Goal: Task Accomplishment & Management: Manage account settings

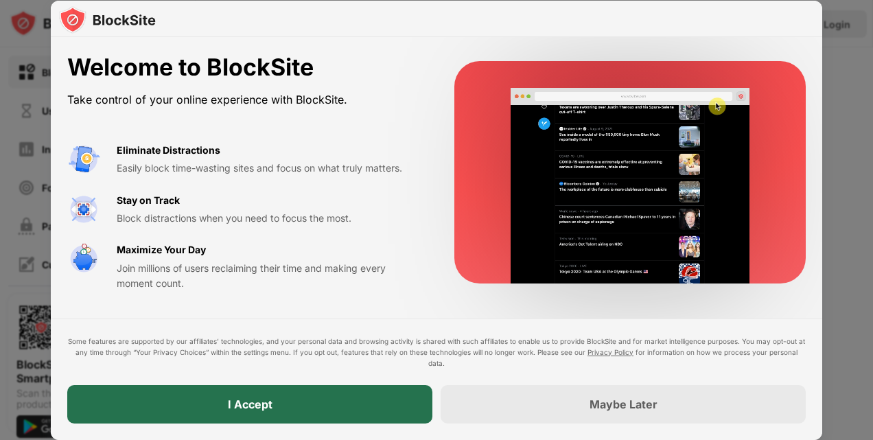
click at [290, 395] on div "I Accept" at bounding box center [249, 404] width 365 height 38
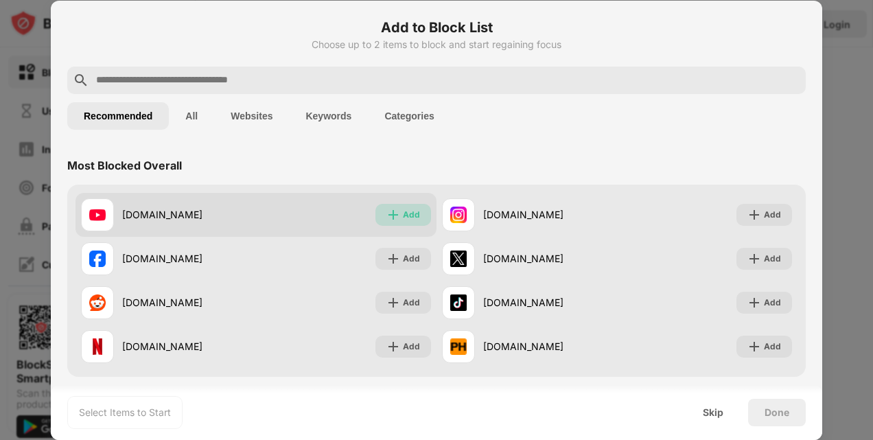
click at [389, 206] on div "Add" at bounding box center [403, 215] width 56 height 22
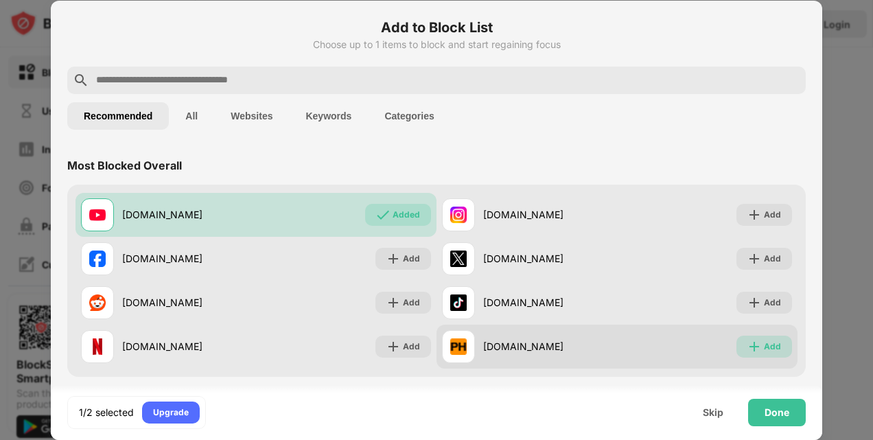
click at [748, 338] on div "Add" at bounding box center [764, 347] width 56 height 22
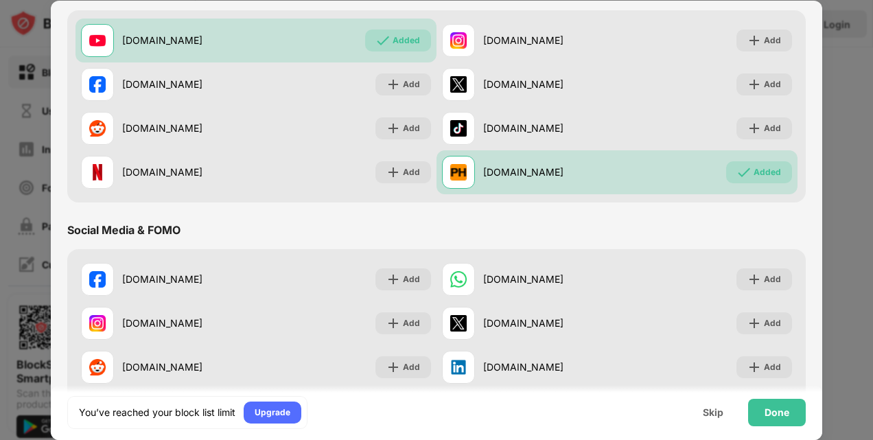
scroll to position [82, 0]
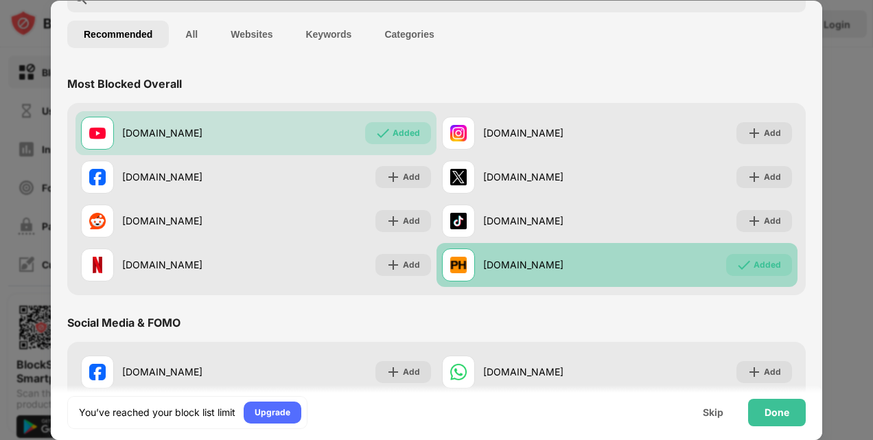
click at [680, 244] on div "[DOMAIN_NAME] Added" at bounding box center [616, 265] width 361 height 44
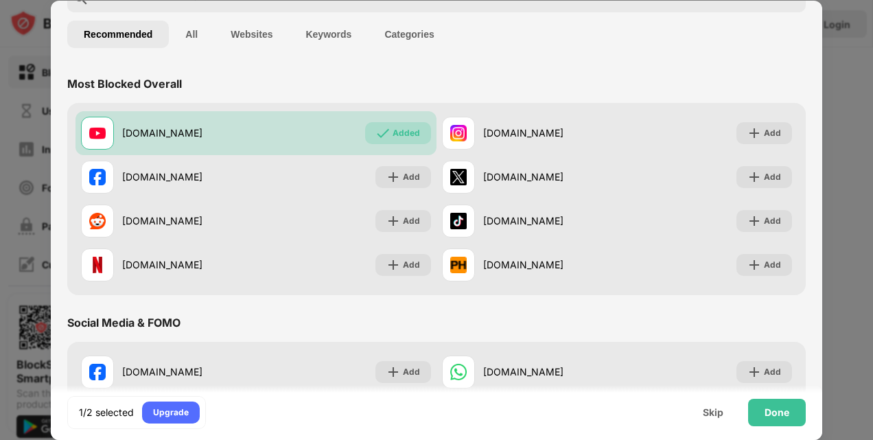
click at [649, 294] on div "[DOMAIN_NAME] Added [DOMAIN_NAME] Add [DOMAIN_NAME] Add [DOMAIN_NAME] Add [DOMA…" at bounding box center [436, 199] width 738 height 192
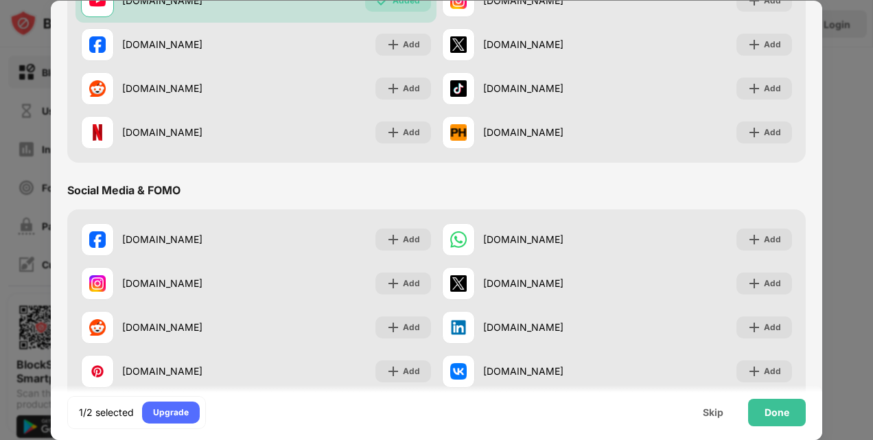
scroll to position [332, 0]
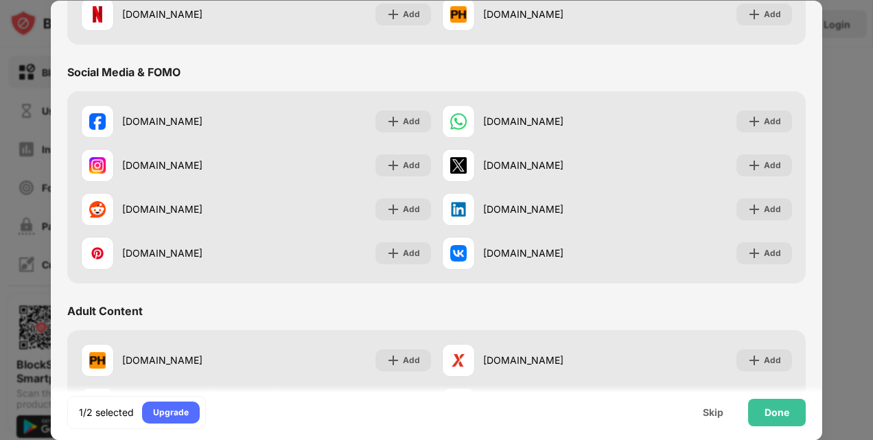
click at [631, 321] on div "Adult Content" at bounding box center [436, 311] width 738 height 38
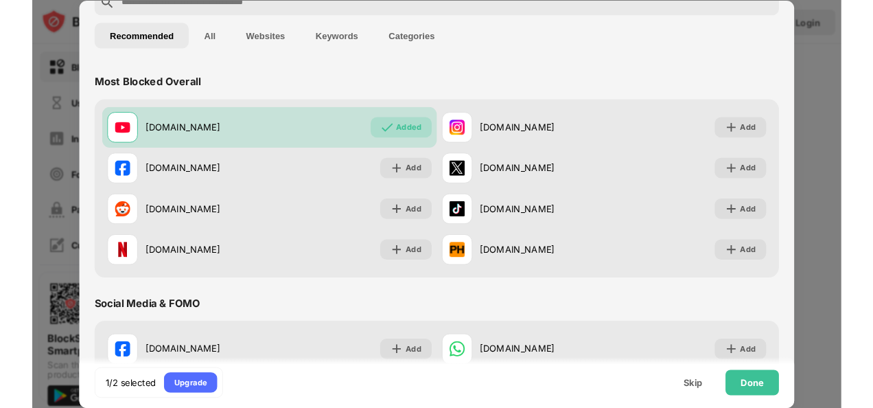
scroll to position [77, 0]
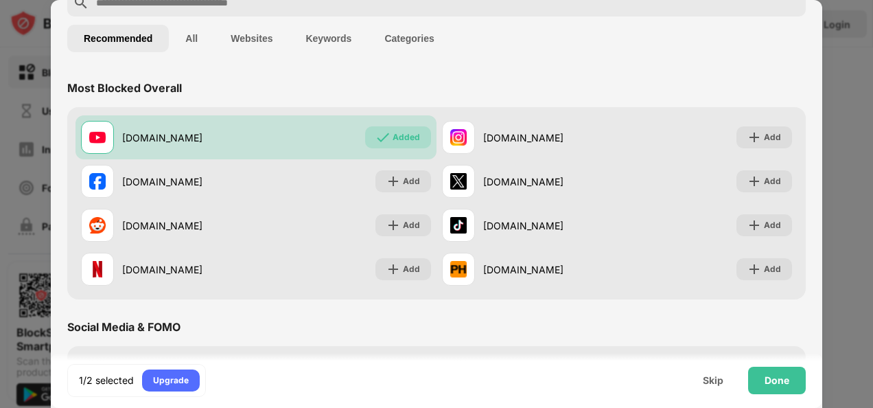
click at [674, 394] on div "1/2 selected Upgrade Skip Done" at bounding box center [436, 380] width 771 height 55
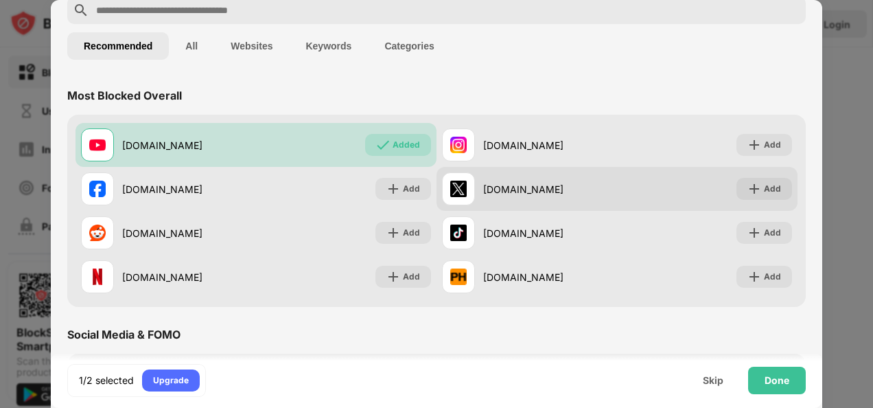
scroll to position [76, 0]
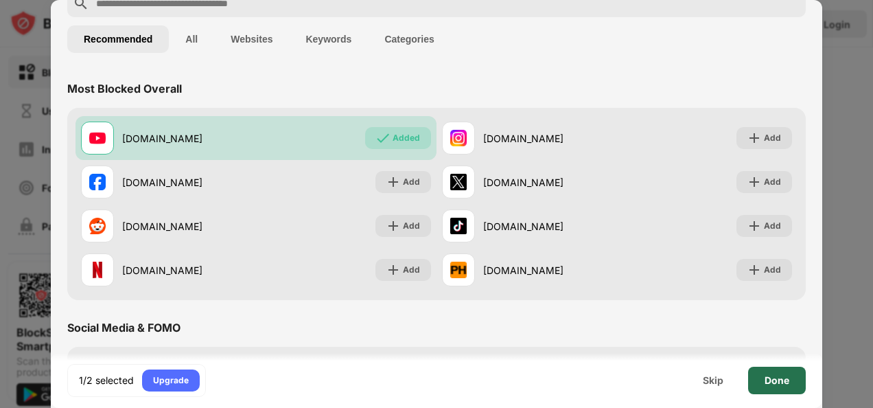
click at [770, 387] on div "Done" at bounding box center [777, 379] width 58 height 27
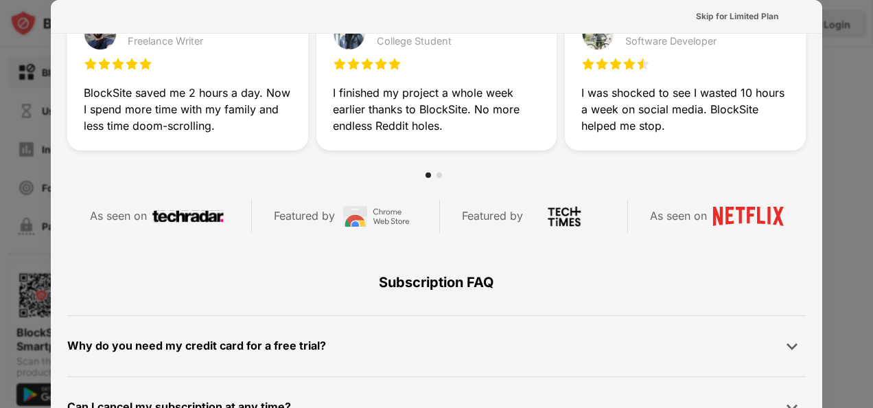
scroll to position [471, 0]
click at [744, 17] on div "Skip for Limited Plan" at bounding box center [737, 17] width 82 height 14
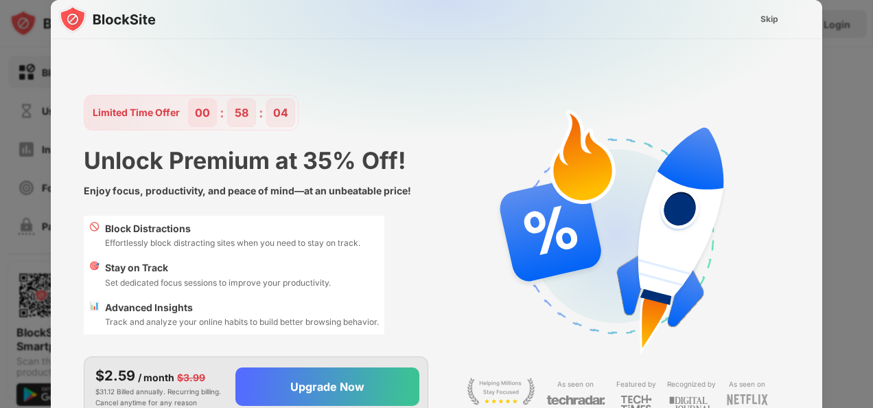
scroll to position [12, 0]
click at [760, 15] on div "Skip" at bounding box center [769, 19] width 18 height 14
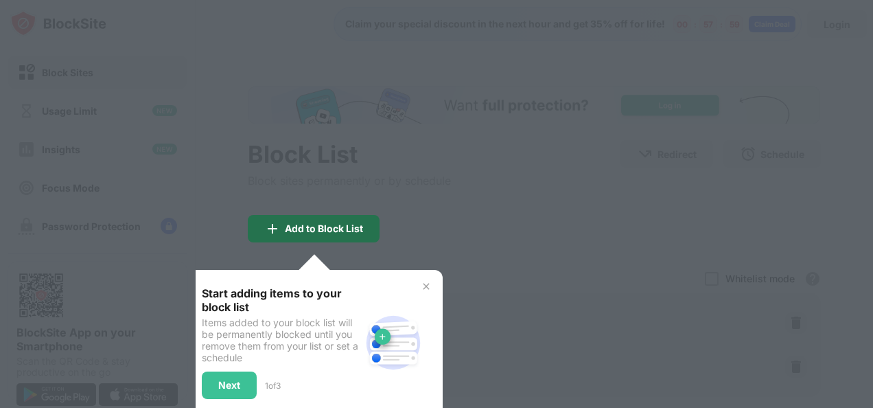
click at [344, 236] on div "Add to Block List" at bounding box center [314, 228] width 132 height 27
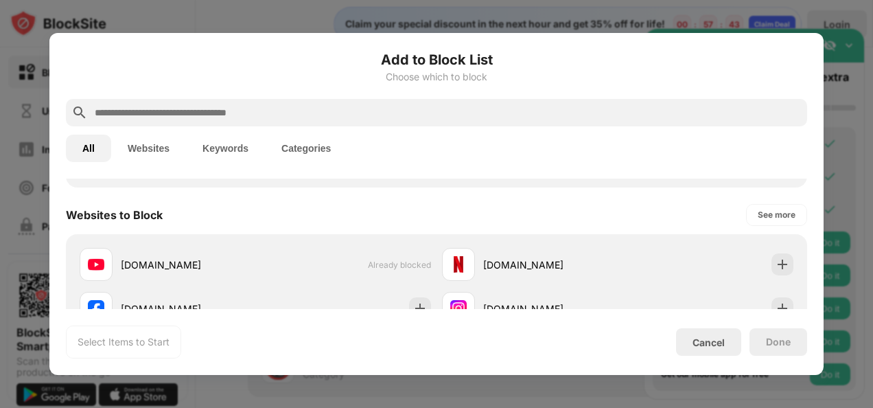
scroll to position [171, 0]
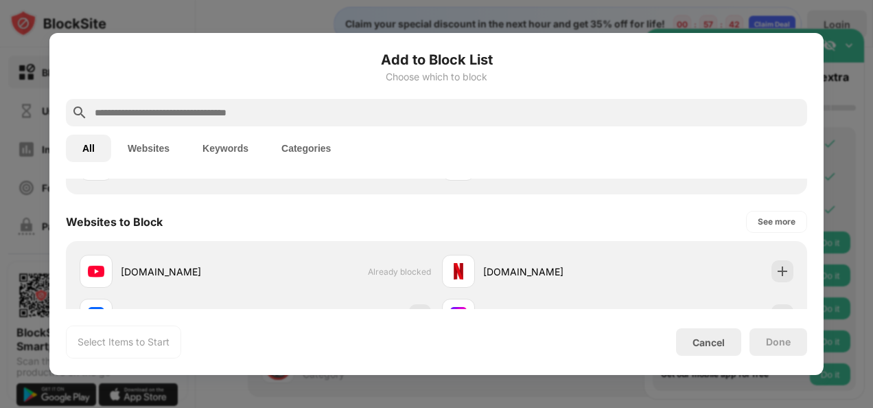
click at [764, 340] on div "Done" at bounding box center [778, 341] width 58 height 27
click at [742, 376] on div at bounding box center [436, 204] width 873 height 408
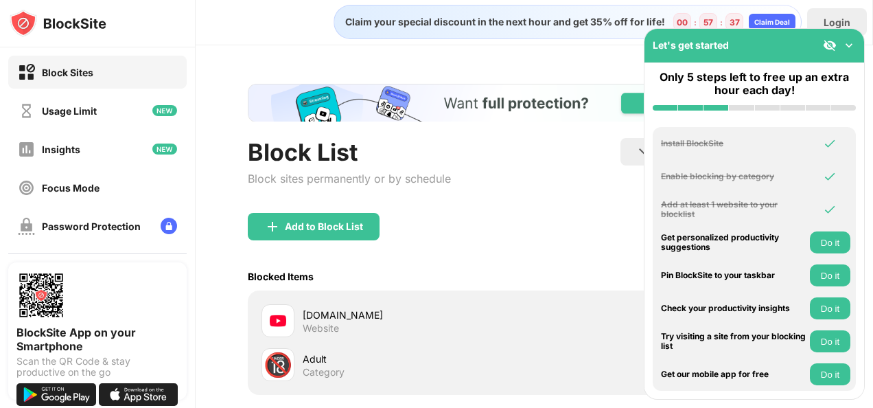
scroll to position [0, 0]
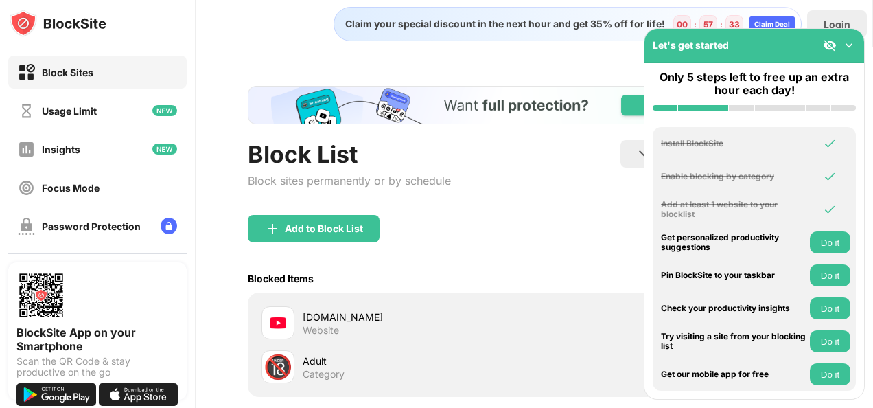
click at [849, 45] on img at bounding box center [849, 45] width 14 height 14
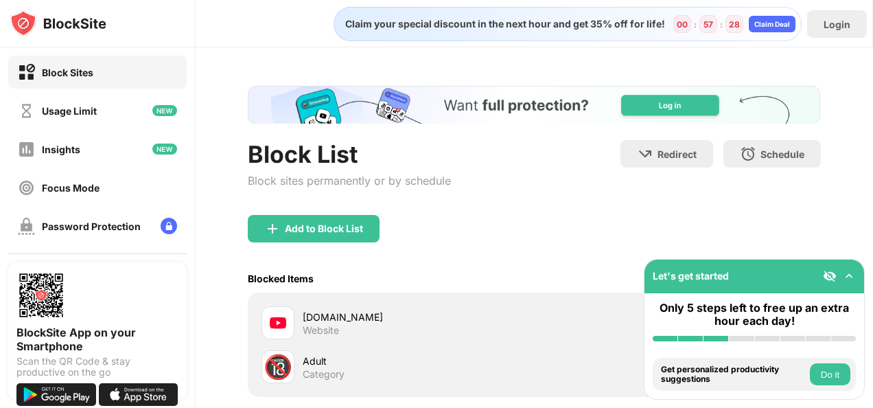
click at [830, 373] on button "Do it" at bounding box center [830, 374] width 40 height 22
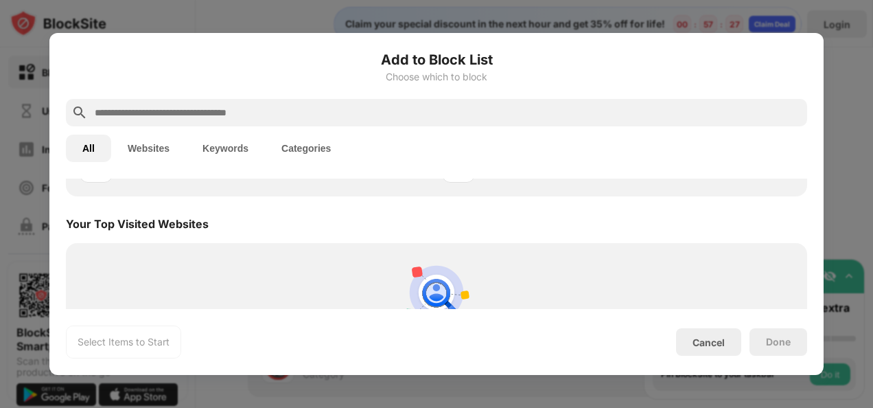
scroll to position [478, 0]
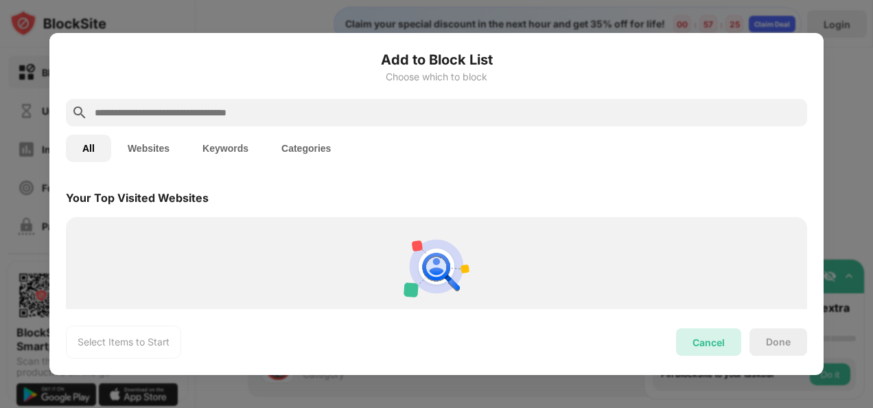
click at [692, 328] on div "Cancel" at bounding box center [708, 341] width 65 height 27
